Goal: Task Accomplishment & Management: Use online tool/utility

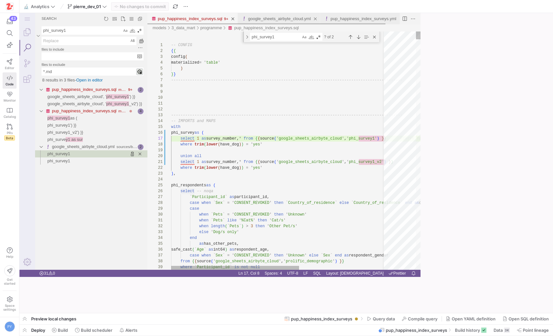
scroll to position [35, 17]
